Goal: Information Seeking & Learning: Learn about a topic

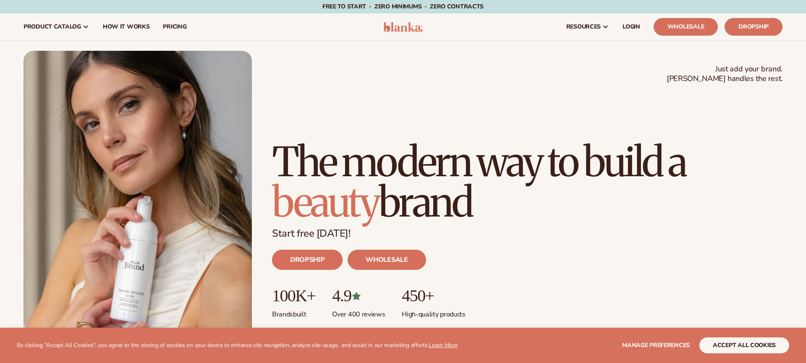
click at [299, 255] on link "DROPSHIP" at bounding box center [307, 260] width 71 height 20
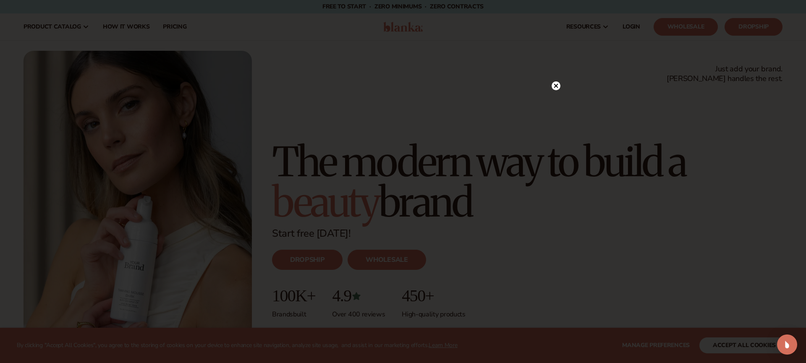
click at [559, 85] on circle at bounding box center [556, 85] width 9 height 9
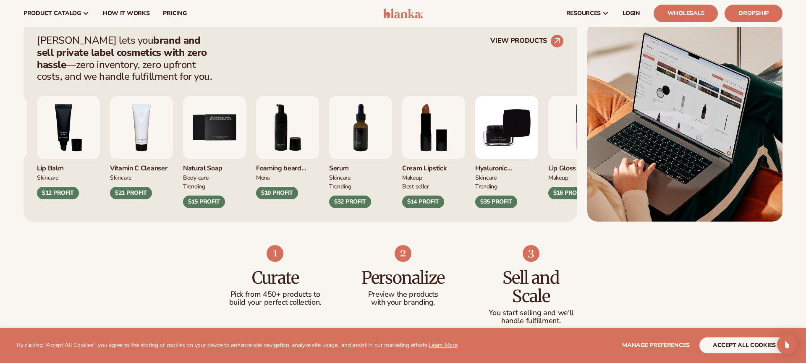
scroll to position [321, 0]
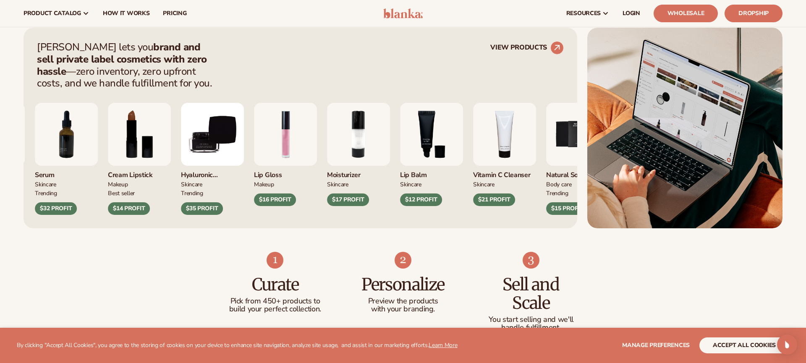
click at [170, 142] on div "Foaming beard wash mens $10 PROFIT Serum SKINCARE TRENDING MAKEUP MAKEUP" at bounding box center [225, 159] width 527 height 112
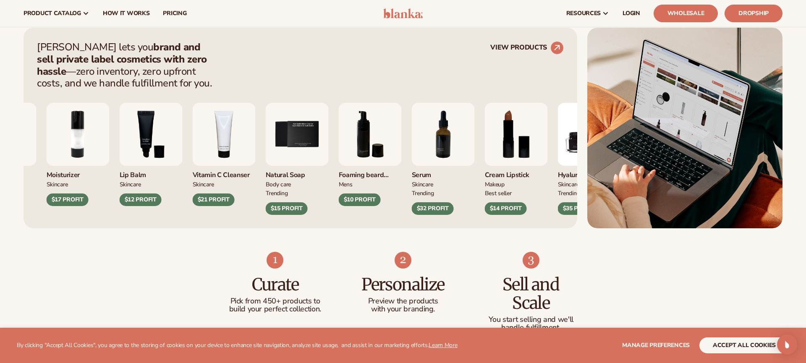
click at [193, 135] on img "4 / 9" at bounding box center [224, 134] width 63 height 63
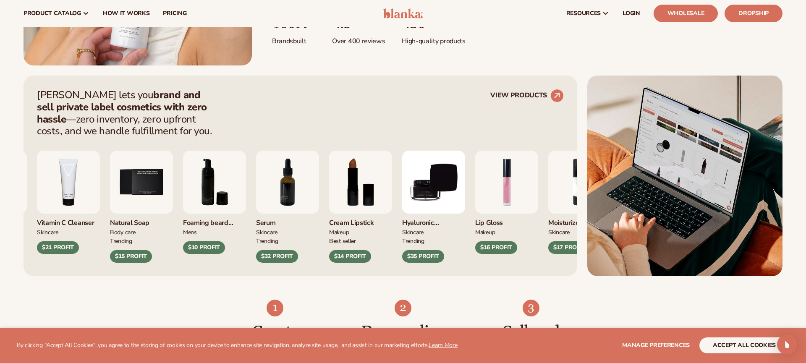
scroll to position [272, 0]
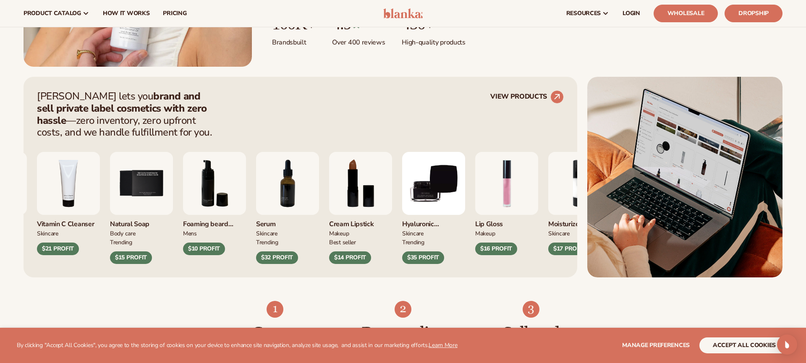
click at [551, 104] on div "Blanka lets you brand and sell private label cosmetics with zero hassle —zero i…" at bounding box center [300, 114] width 527 height 48
click at [552, 100] on circle at bounding box center [557, 97] width 18 height 18
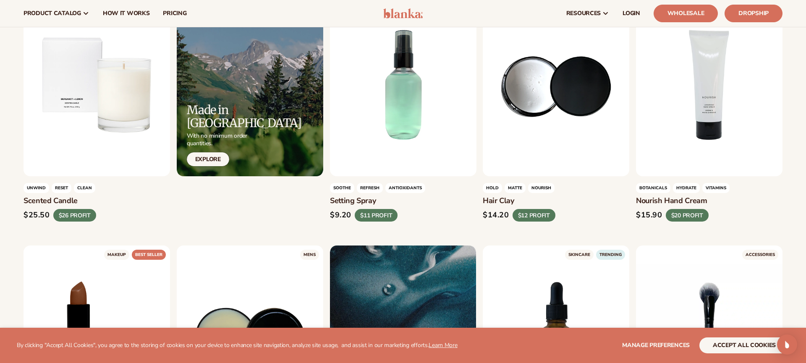
scroll to position [1063, 0]
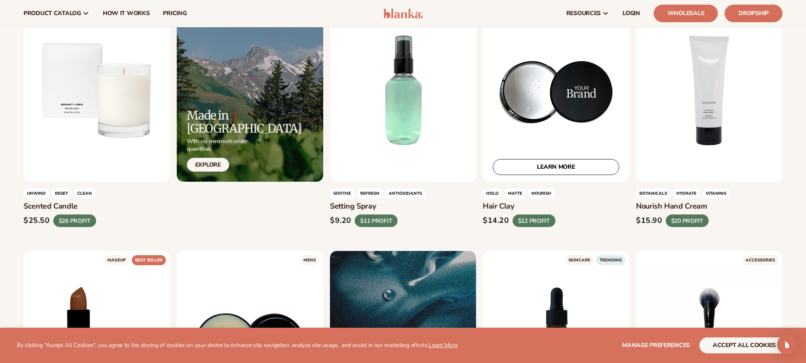
click at [532, 137] on div "LEARN MORE" at bounding box center [556, 90] width 147 height 183
click at [536, 160] on link "LEARN MORE" at bounding box center [556, 167] width 126 height 16
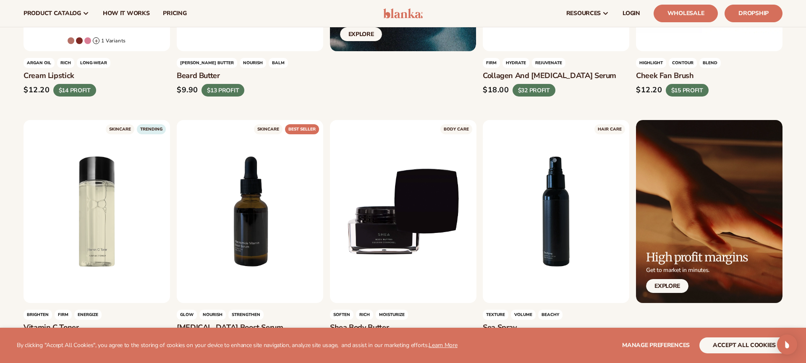
scroll to position [1445, 0]
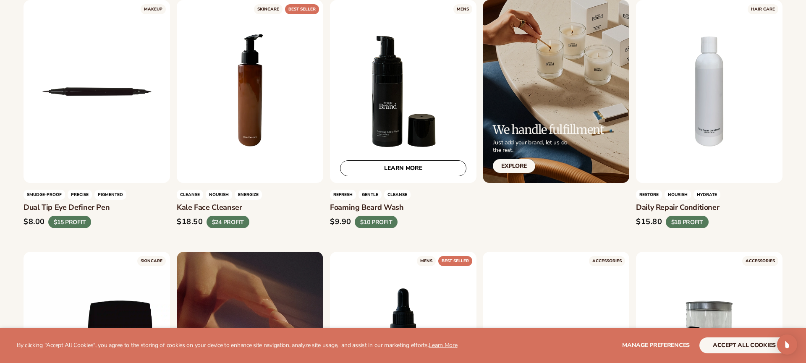
scroll to position [2075, 0]
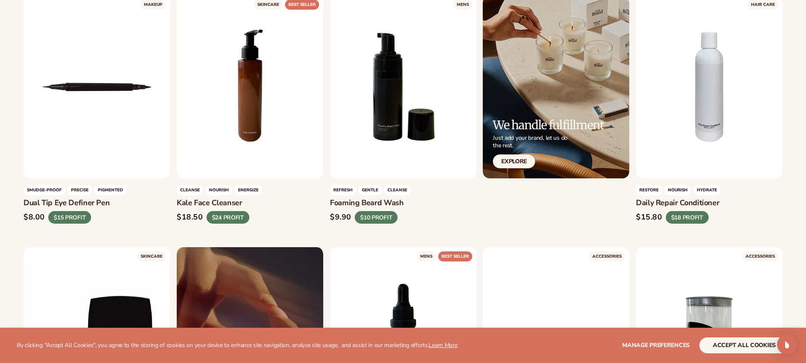
click at [736, 356] on section "WE USE COOKIES By clicking "Accept All Cookies", you agree to the storing of co…" at bounding box center [403, 345] width 806 height 35
click at [739, 349] on button "accept all cookies" at bounding box center [745, 346] width 90 height 16
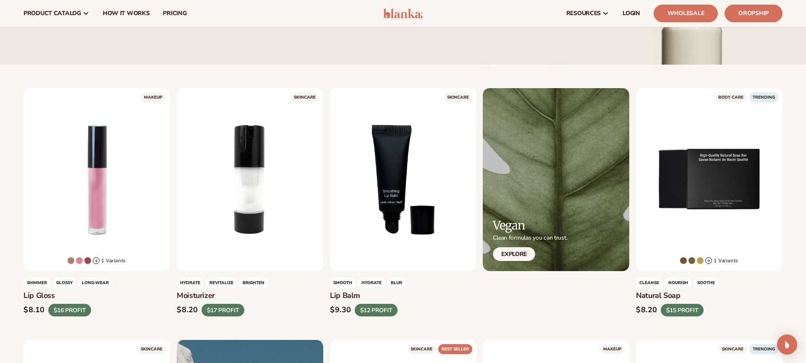
scroll to position [0, 0]
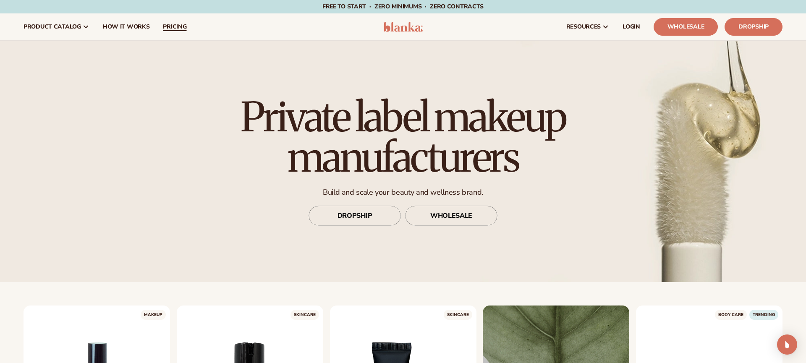
click at [180, 29] on span "pricing" at bounding box center [175, 27] width 24 height 7
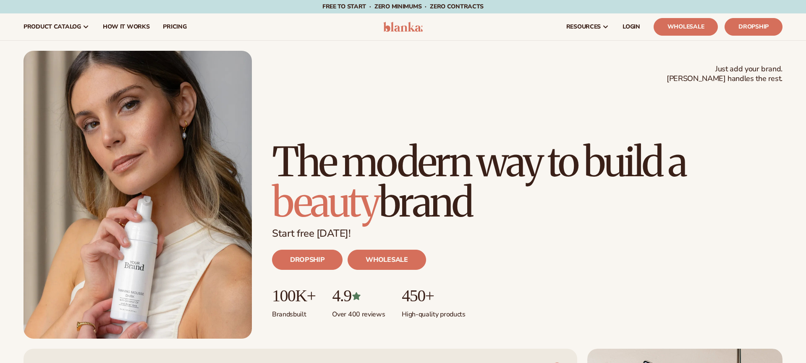
scroll to position [272, 0]
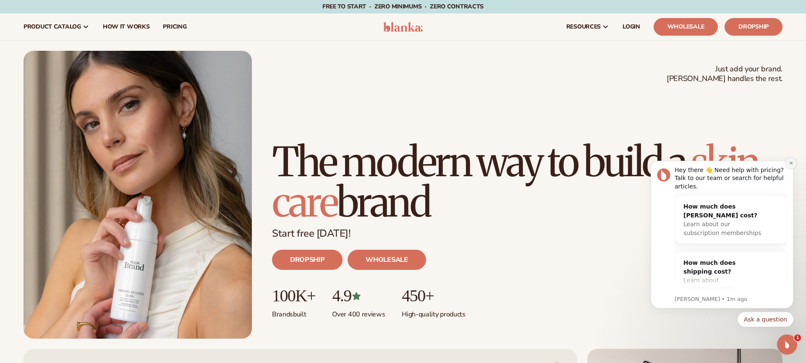
click at [794, 163] on button "Dismiss notification" at bounding box center [791, 163] width 11 height 11
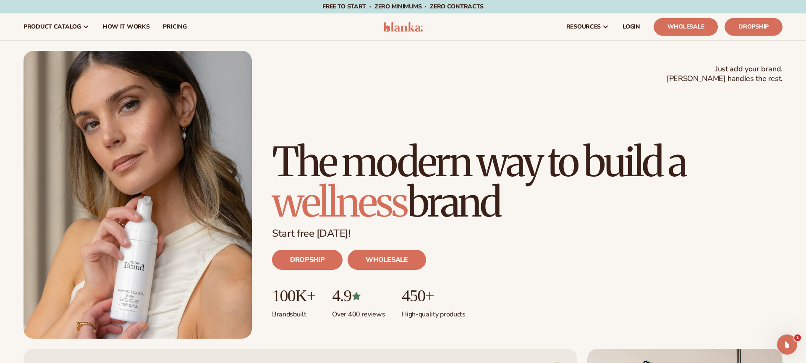
drag, startPoint x: 280, startPoint y: 109, endPoint x: 504, endPoint y: 197, distance: 240.7
click at [507, 198] on h1 "The modern way to build a wellness brand" at bounding box center [527, 182] width 511 height 81
click at [504, 197] on h1 "The modern way to build a wellness brand" at bounding box center [527, 182] width 511 height 81
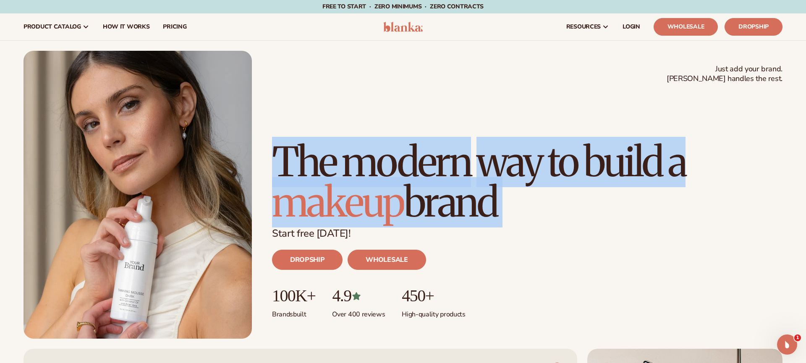
drag, startPoint x: 504, startPoint y: 197, endPoint x: 322, endPoint y: 113, distance: 200.7
click at [322, 142] on h1 "The modern way to build a makeup brand" at bounding box center [527, 182] width 511 height 81
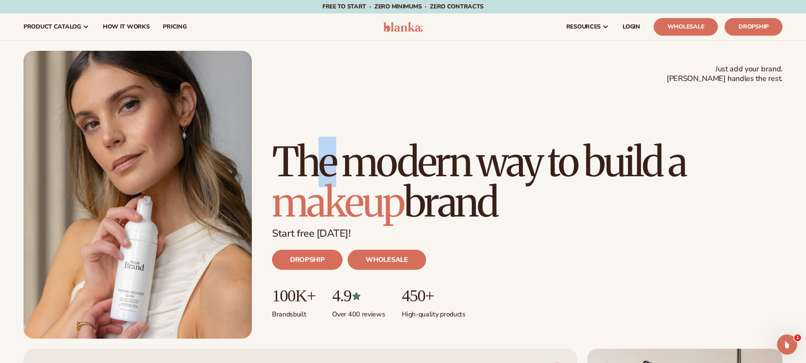
click at [322, 142] on h1 "The modern way to build a makeup brand" at bounding box center [527, 182] width 511 height 81
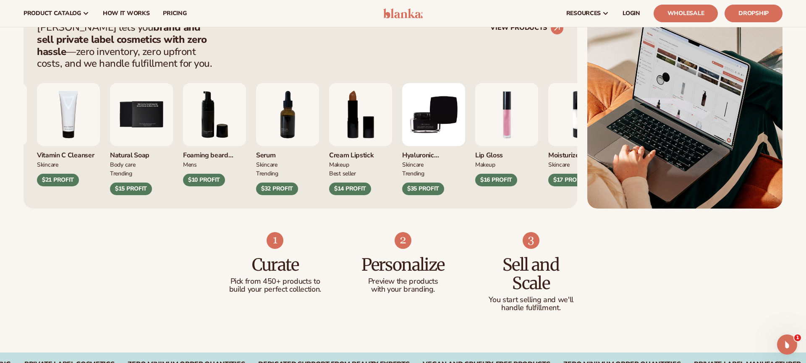
scroll to position [298, 0]
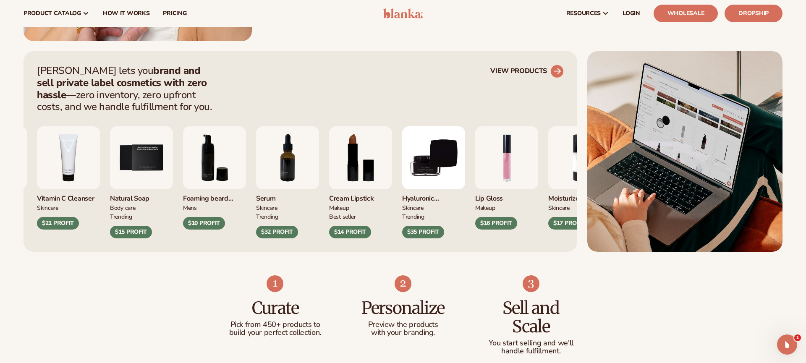
click at [518, 72] on link "VIEW PRODUCTS" at bounding box center [526, 71] width 73 height 13
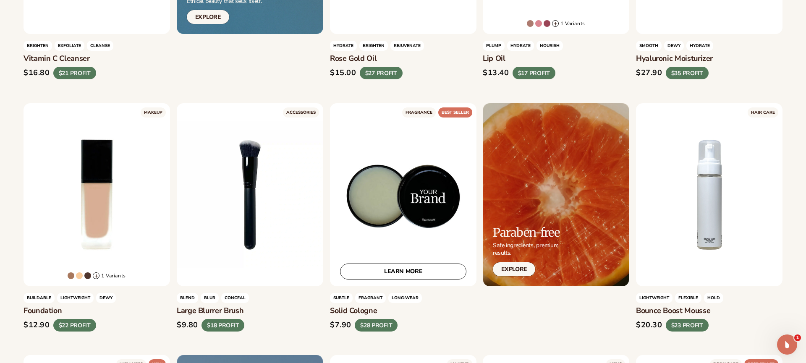
scroll to position [708, 0]
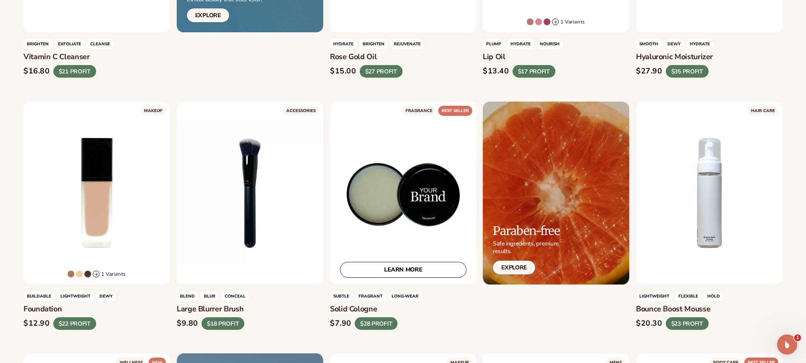
click at [391, 225] on div "LEARN MORE" at bounding box center [403, 193] width 147 height 183
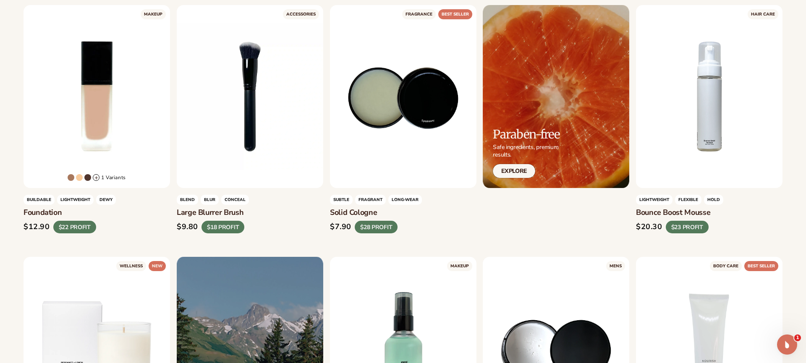
scroll to position [1047, 0]
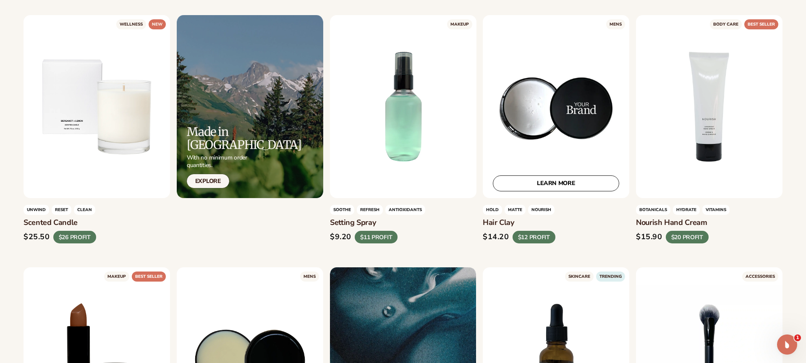
click at [533, 141] on div "LEARN MORE" at bounding box center [556, 106] width 147 height 183
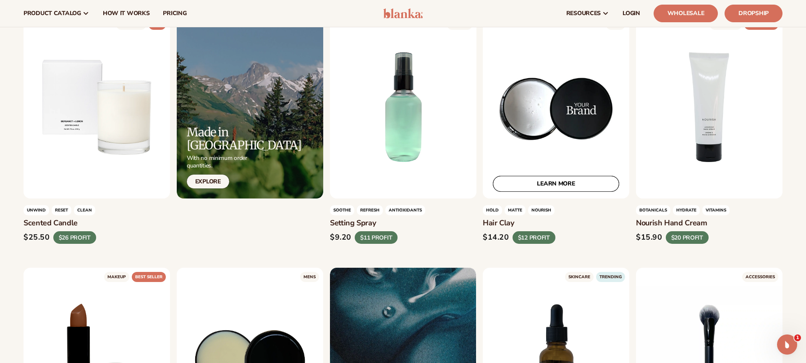
scroll to position [1046, 0]
click at [546, 184] on link "LEARN MORE" at bounding box center [556, 184] width 126 height 16
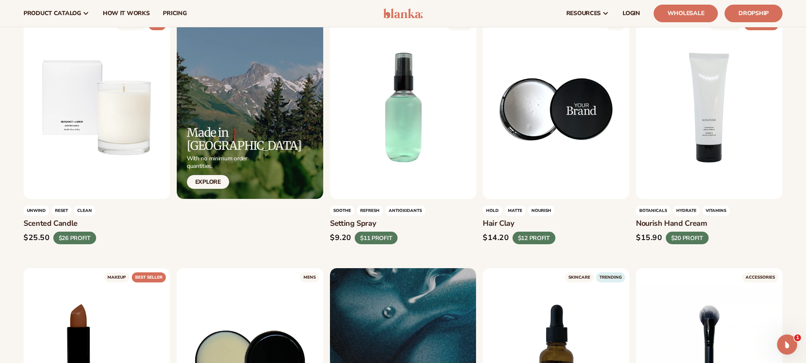
click at [493, 209] on span "hold" at bounding box center [492, 211] width 19 height 10
click at [491, 225] on h3 "Hair clay" at bounding box center [556, 223] width 147 height 9
click at [491, 226] on h3 "Hair clay" at bounding box center [556, 223] width 147 height 9
click at [492, 225] on h3 "Hair clay" at bounding box center [556, 223] width 147 height 9
click at [485, 233] on div "$14.20" at bounding box center [496, 237] width 26 height 9
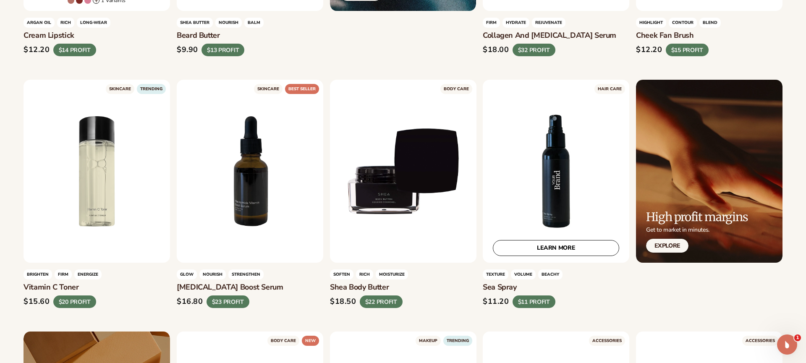
scroll to position [1487, 0]
click at [539, 181] on div "LEARN MORE" at bounding box center [556, 170] width 147 height 183
click at [583, 246] on link "LEARN MORE" at bounding box center [556, 248] width 126 height 16
